Goal: Information Seeking & Learning: Learn about a topic

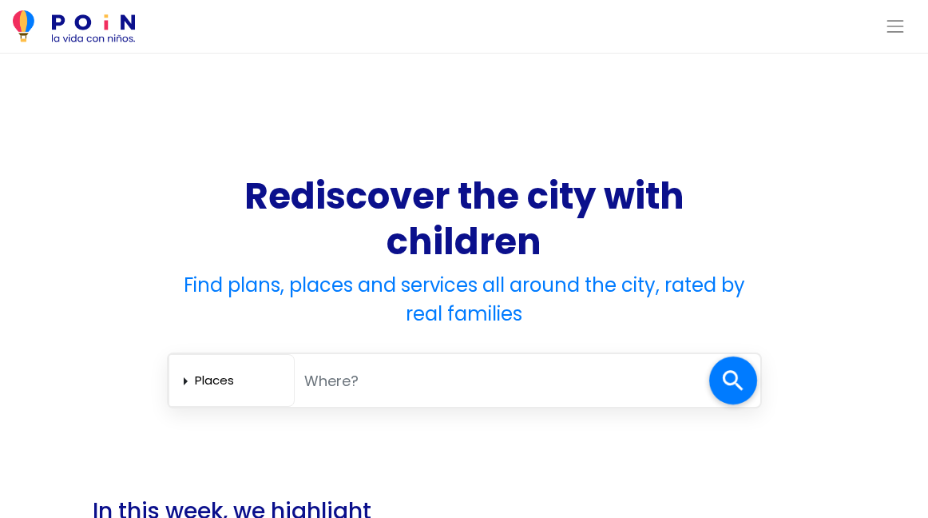
click at [336, 387] on input "text" at bounding box center [502, 380] width 415 height 33
type input "[GEOGRAPHIC_DATA]"
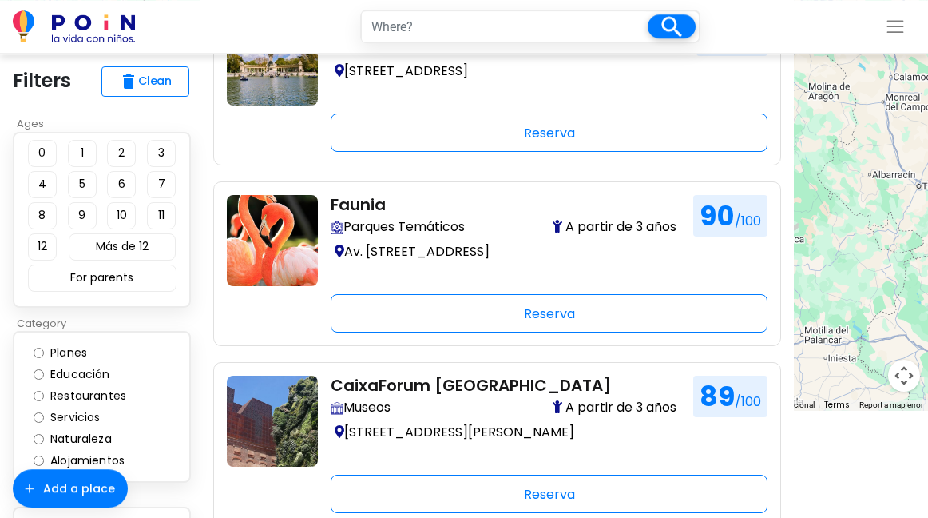
scroll to position [109, 0]
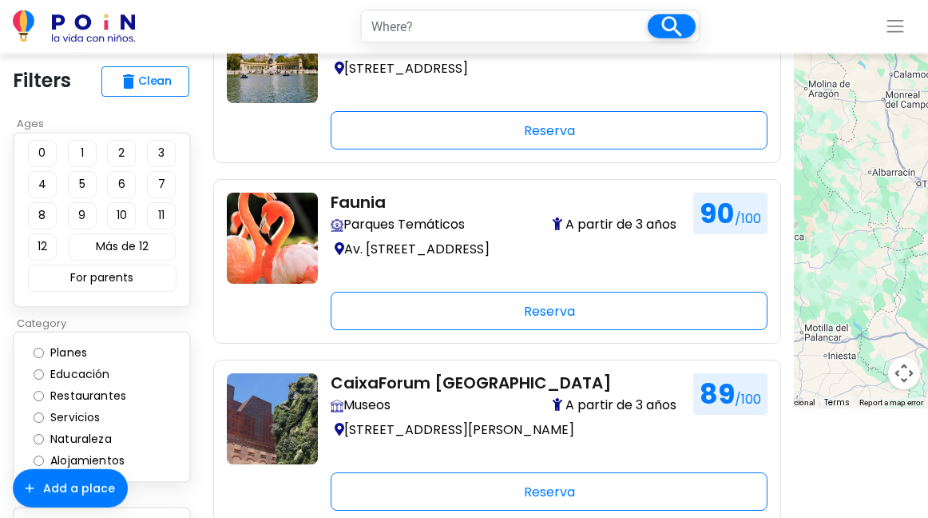
click at [42, 358] on input "Planes" at bounding box center [39, 352] width 10 height 10
radio input "true"
type input "[GEOGRAPHIC_DATA]"
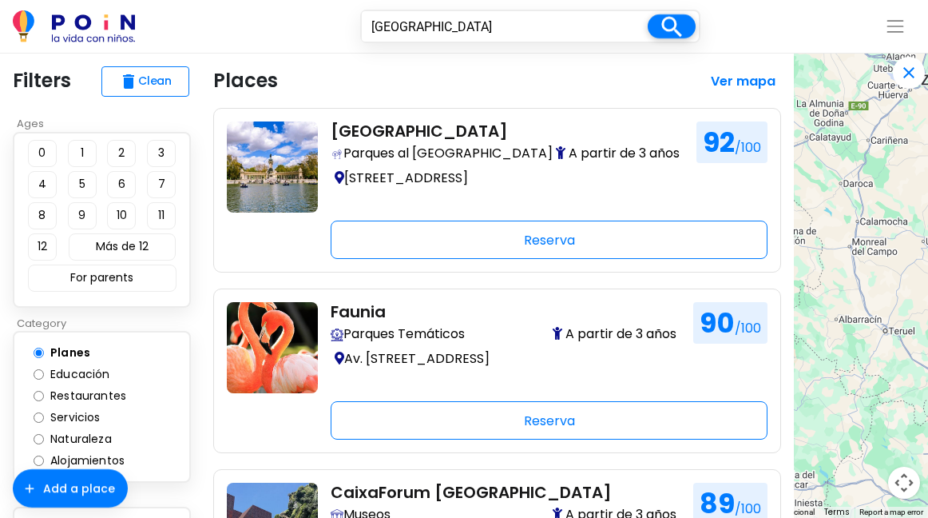
click at [129, 191] on button "6" at bounding box center [121, 184] width 29 height 27
click at [125, 286] on button "For parents" at bounding box center [102, 277] width 149 height 27
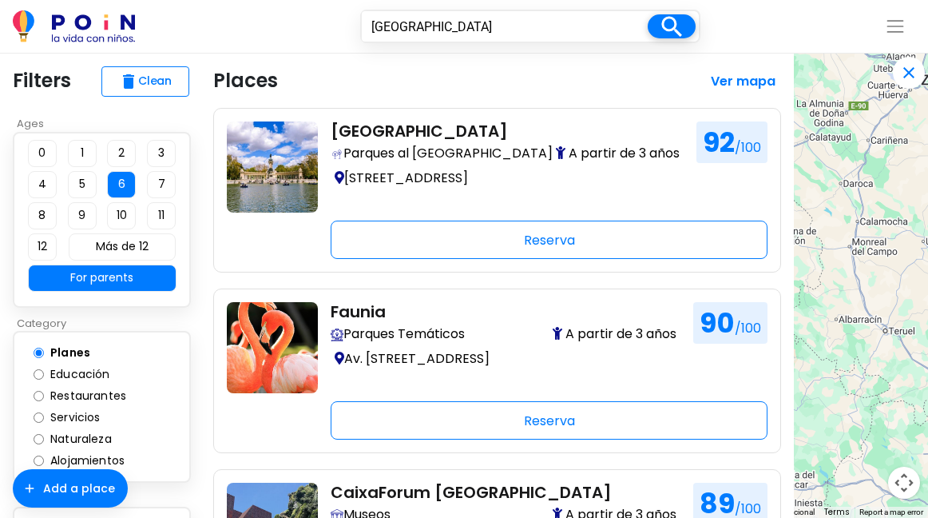
click at [101, 21] on img at bounding box center [74, 26] width 122 height 32
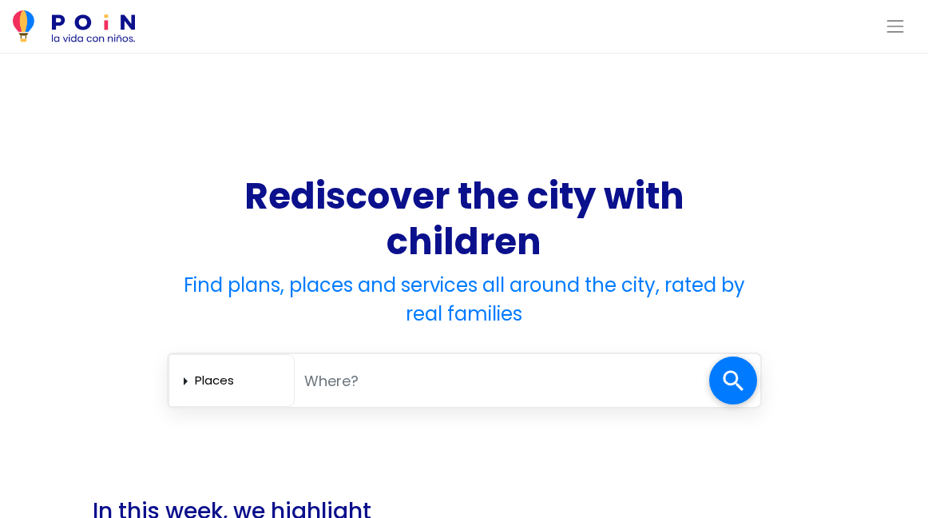
click at [892, 33] on span "Toggle navigation" at bounding box center [895, 26] width 21 height 21
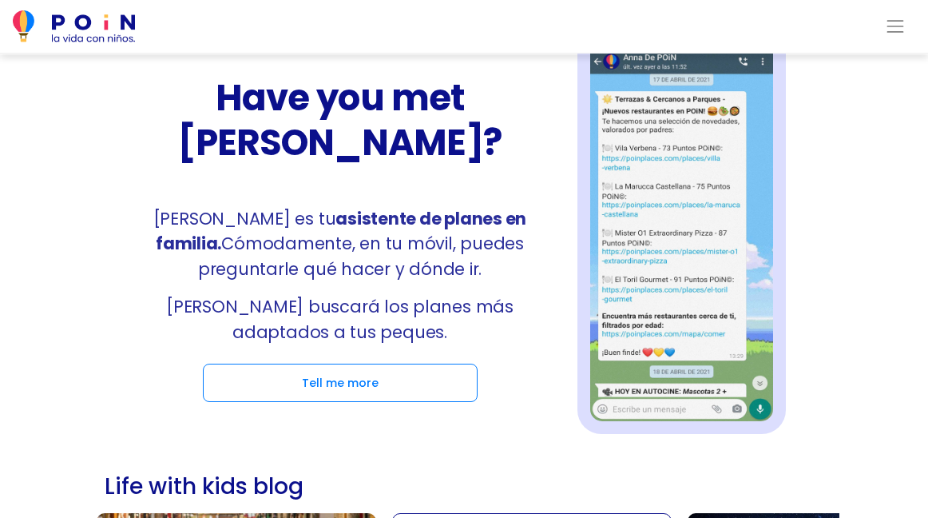
scroll to position [1225, 0]
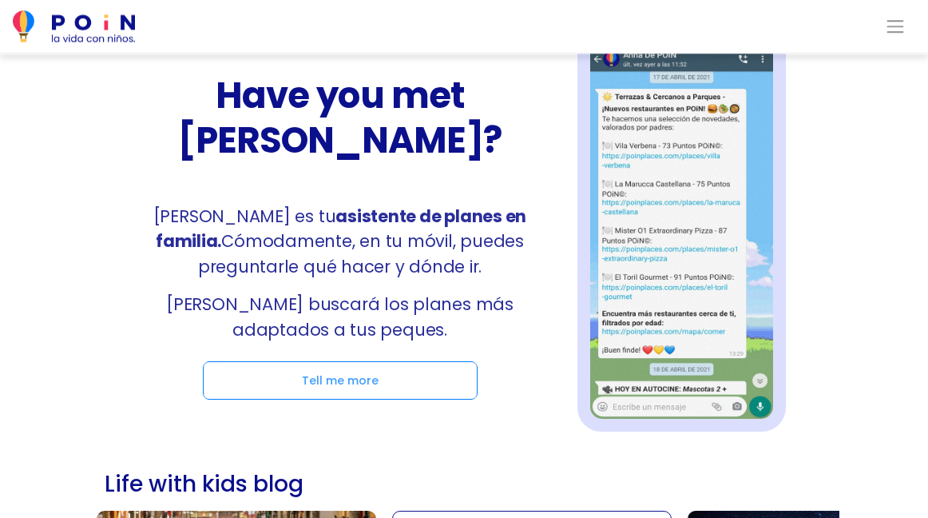
click at [359, 381] on span at bounding box center [340, 380] width 273 height 37
